Goal: Task Accomplishment & Management: Manage account settings

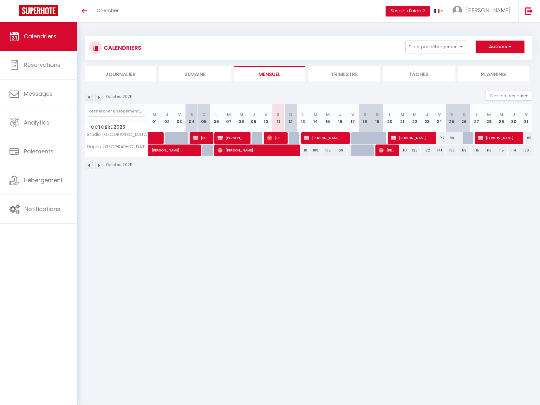
click at [529, 138] on div "85" at bounding box center [526, 138] width 12 height 12
type input "85"
type input "Ven 31 Octobre 2025"
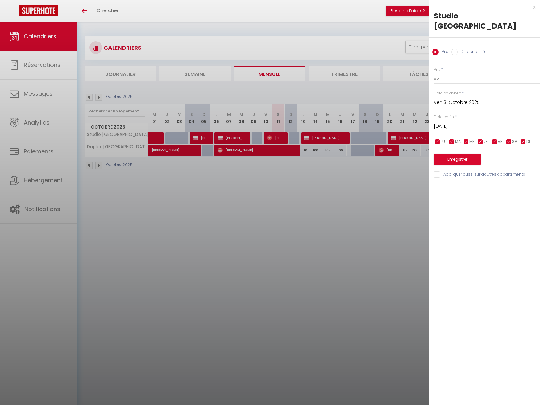
click at [455, 122] on input "[DATE]" at bounding box center [487, 126] width 106 height 8
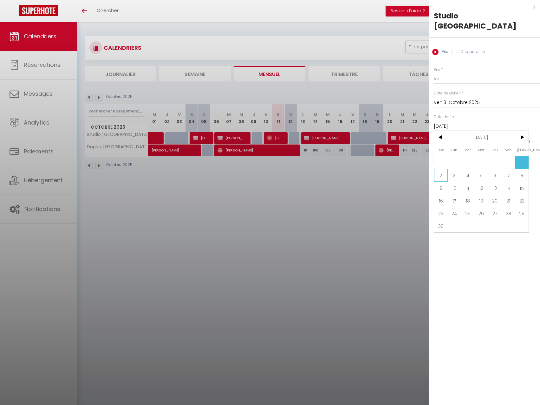
click at [441, 173] on span "2" at bounding box center [441, 175] width 14 height 13
type input "Dim 02 Novembre 2025"
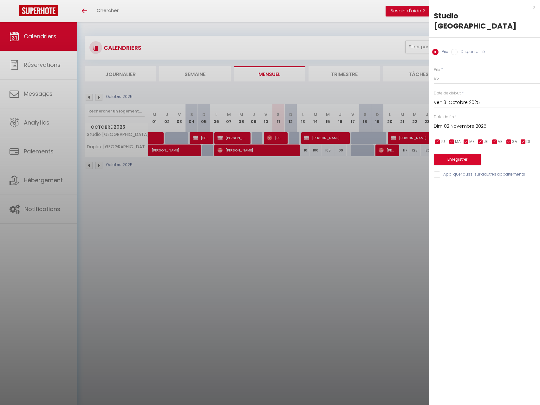
click at [466, 52] on label "Disponibilité" at bounding box center [471, 52] width 27 height 7
click at [458, 52] on input "Disponibilité" at bounding box center [454, 52] width 6 height 6
radio input "true"
radio input "false"
click at [455, 79] on select "Disponible Indisponible" at bounding box center [487, 79] width 106 height 12
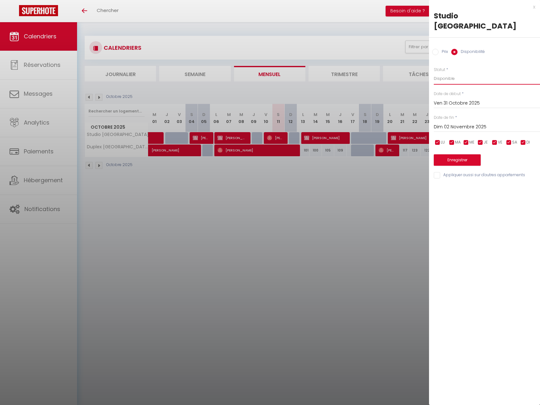
select select "0"
click at [434, 73] on select "Disponible Indisponible" at bounding box center [487, 79] width 106 height 12
click at [467, 161] on button "Enregistrer" at bounding box center [457, 159] width 47 height 11
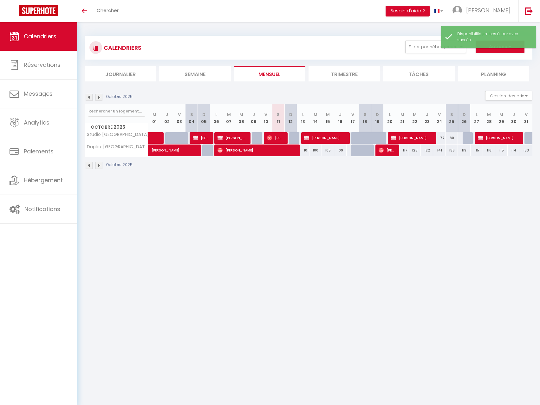
click at [97, 100] on img at bounding box center [98, 97] width 7 height 7
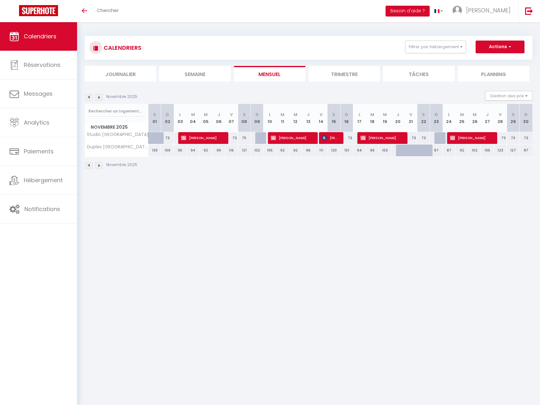
click at [169, 139] on div "73" at bounding box center [167, 138] width 13 height 12
select select "1"
type input "Dim 02 Novembre 2025"
type input "Lun 03 Novembre 2025"
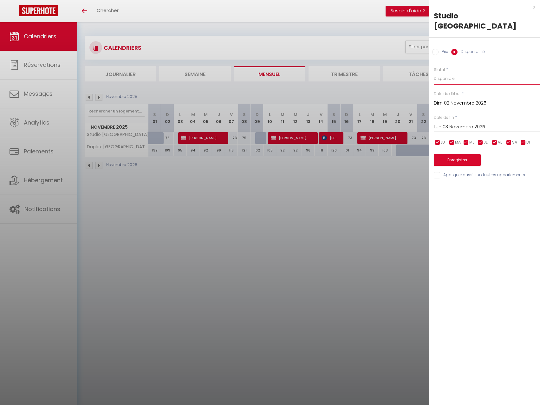
click at [449, 79] on select "Disponible Indisponible" at bounding box center [487, 79] width 106 height 12
select select "0"
click at [434, 73] on select "Disponible Indisponible" at bounding box center [487, 79] width 106 height 12
click at [452, 162] on button "Enregistrer" at bounding box center [457, 159] width 47 height 11
